Goal: Task Accomplishment & Management: Complete application form

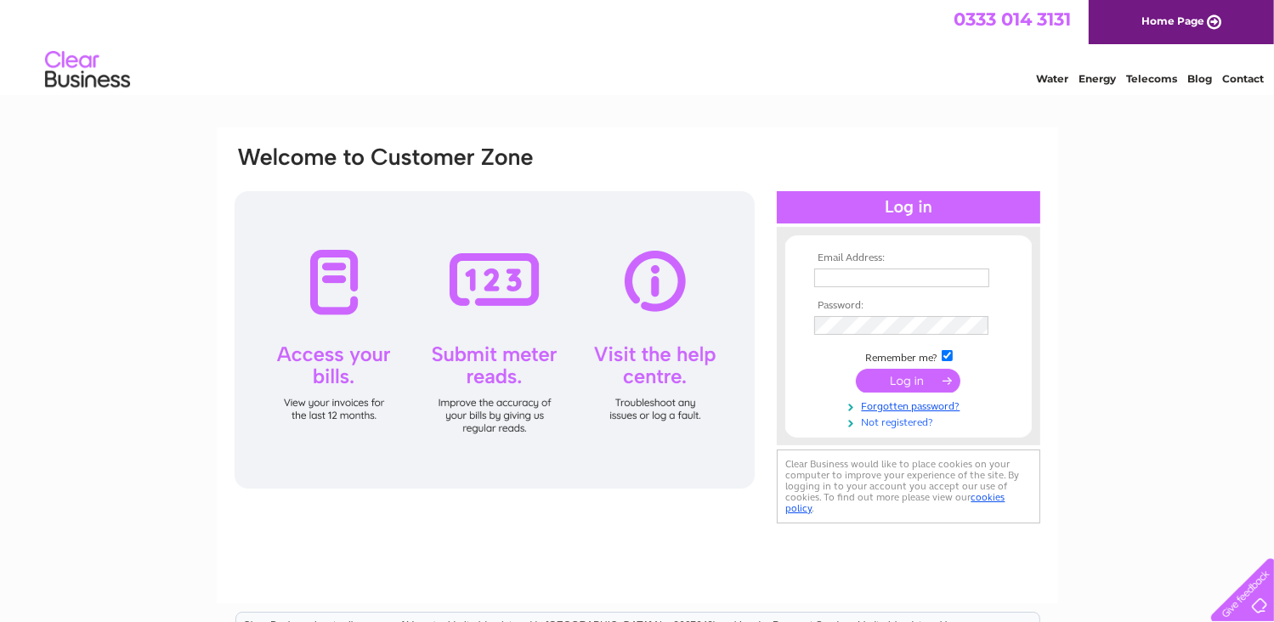
click at [908, 421] on link "Not registered?" at bounding box center [910, 421] width 193 height 16
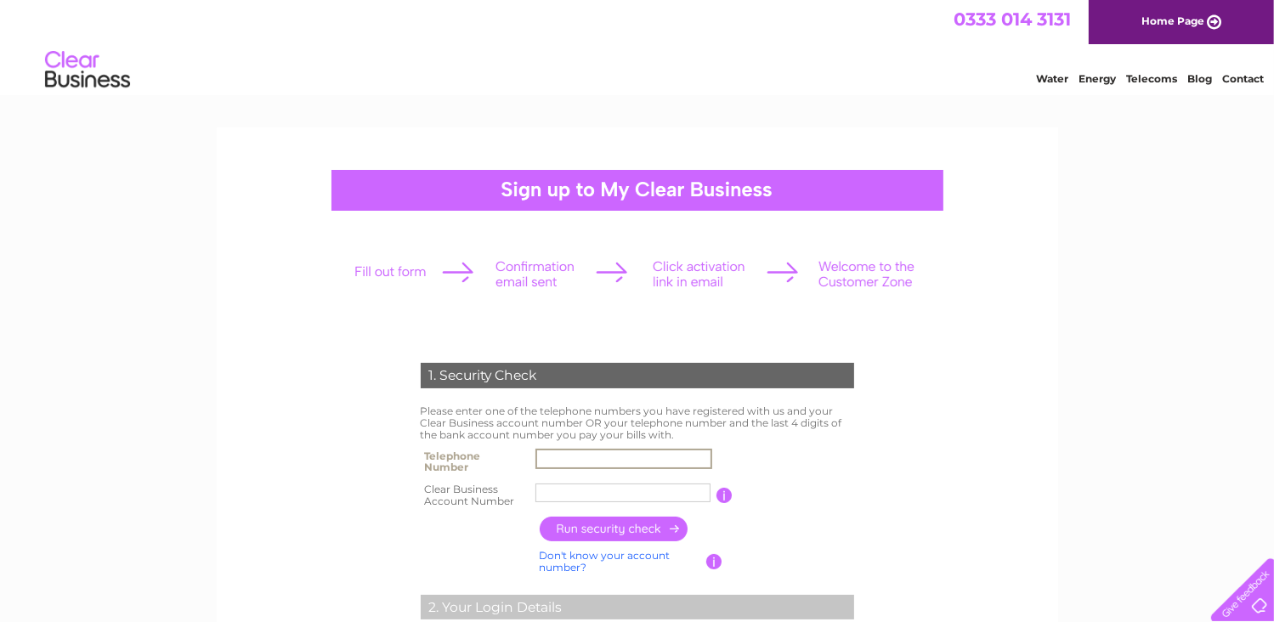
click at [563, 464] on input "text" at bounding box center [623, 459] width 177 height 20
